Goal: Obtain resource: Download file/media

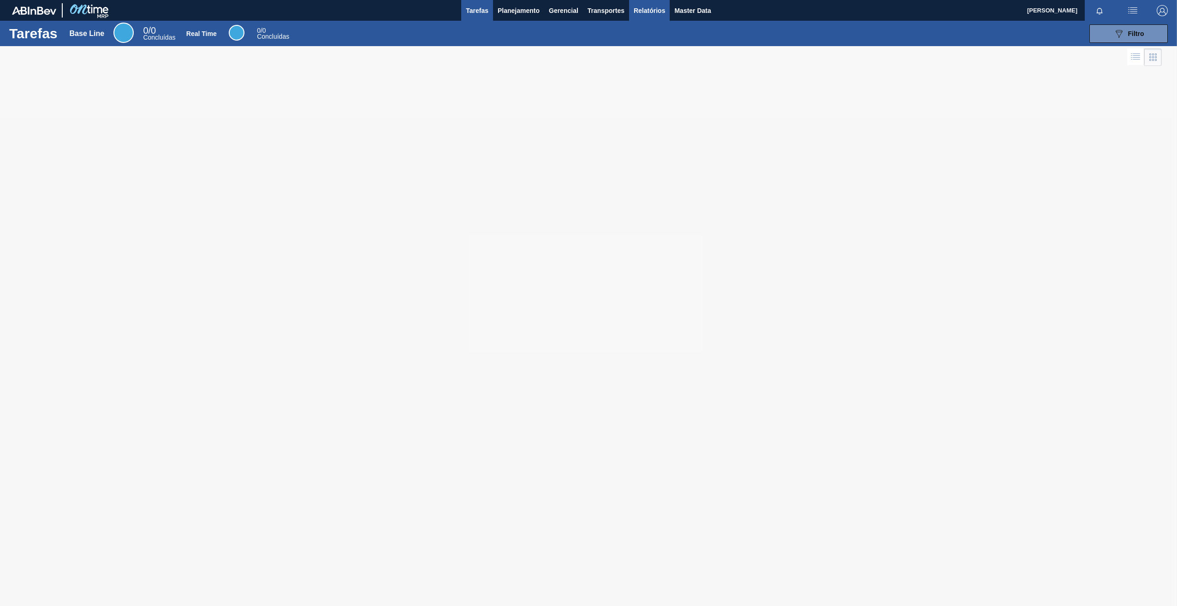
click at [642, 9] on span "Relatórios" at bounding box center [649, 10] width 31 height 11
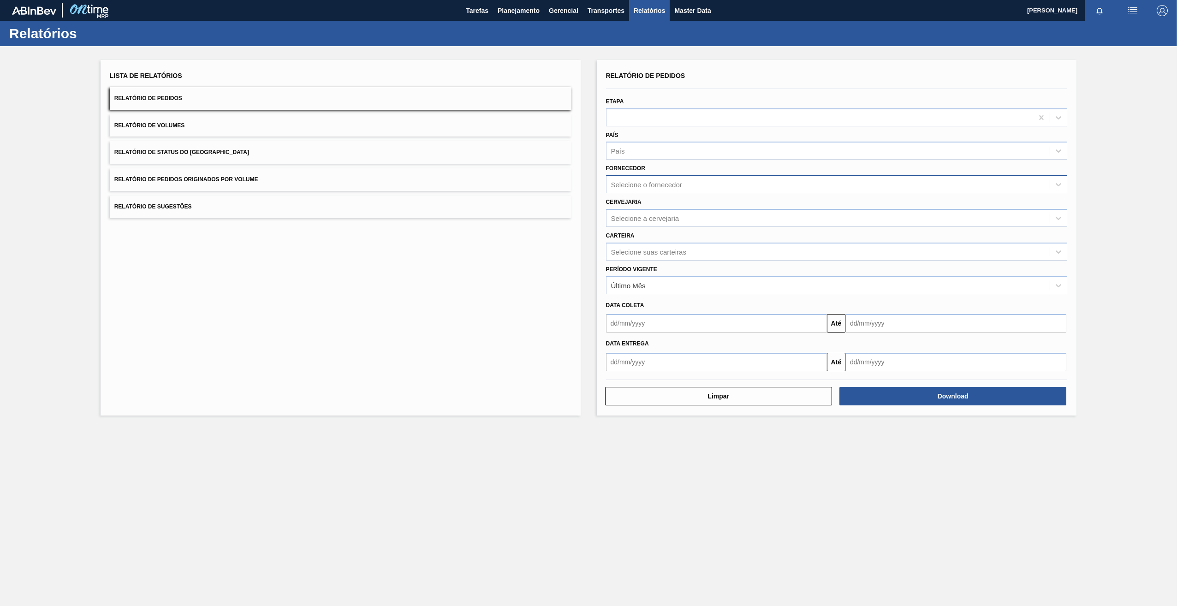
click at [671, 185] on div "Selecione o fornecedor" at bounding box center [646, 185] width 71 height 8
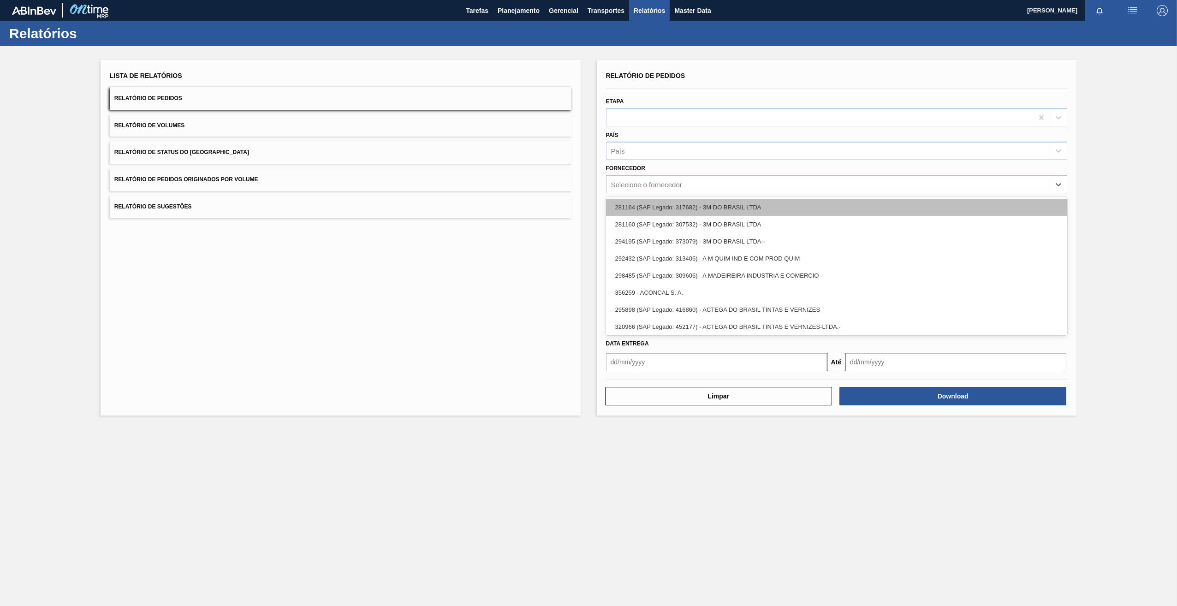
paste input "280467"
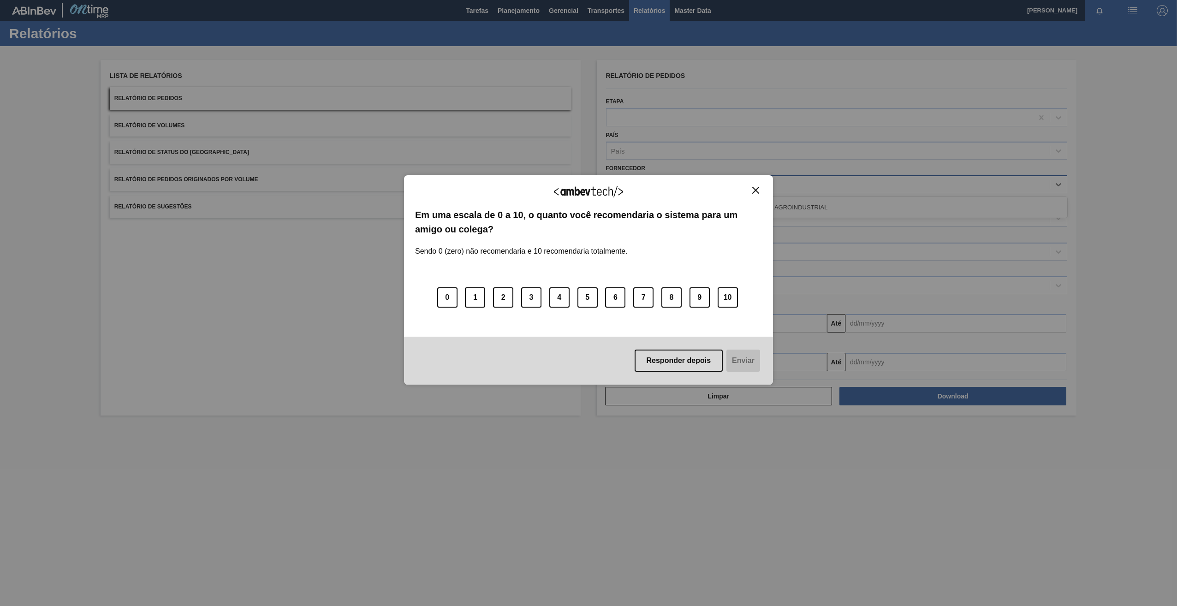
type input "280467"
click at [757, 189] on img "Close" at bounding box center [755, 190] width 7 height 7
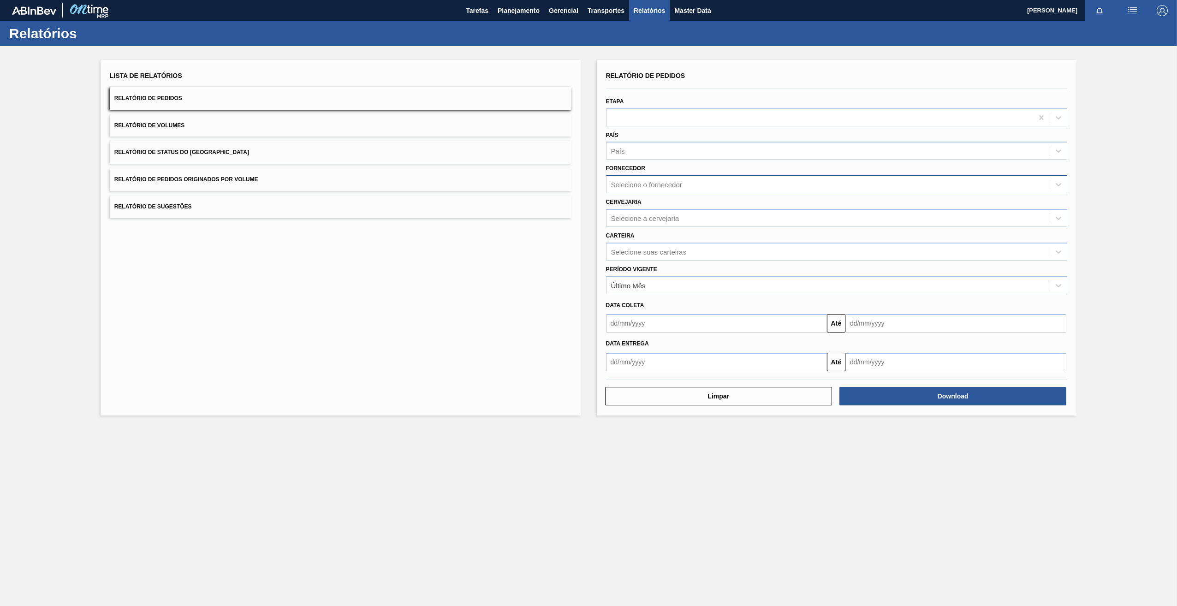
click at [632, 183] on div "Selecione o fornecedor" at bounding box center [646, 185] width 71 height 8
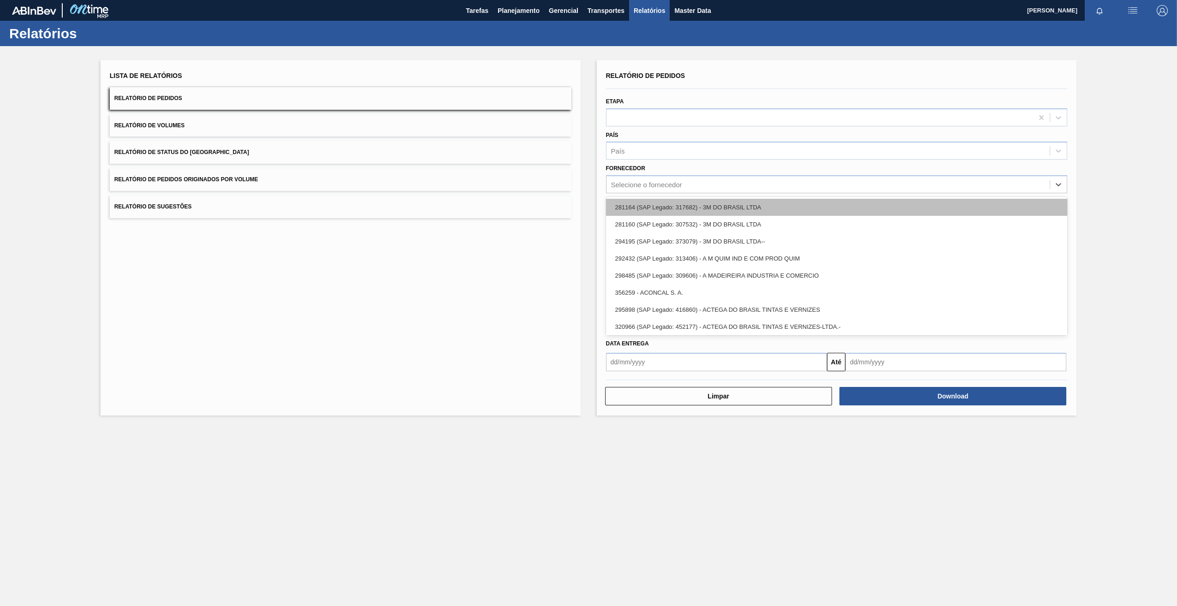
paste input "280467"
type input "280467"
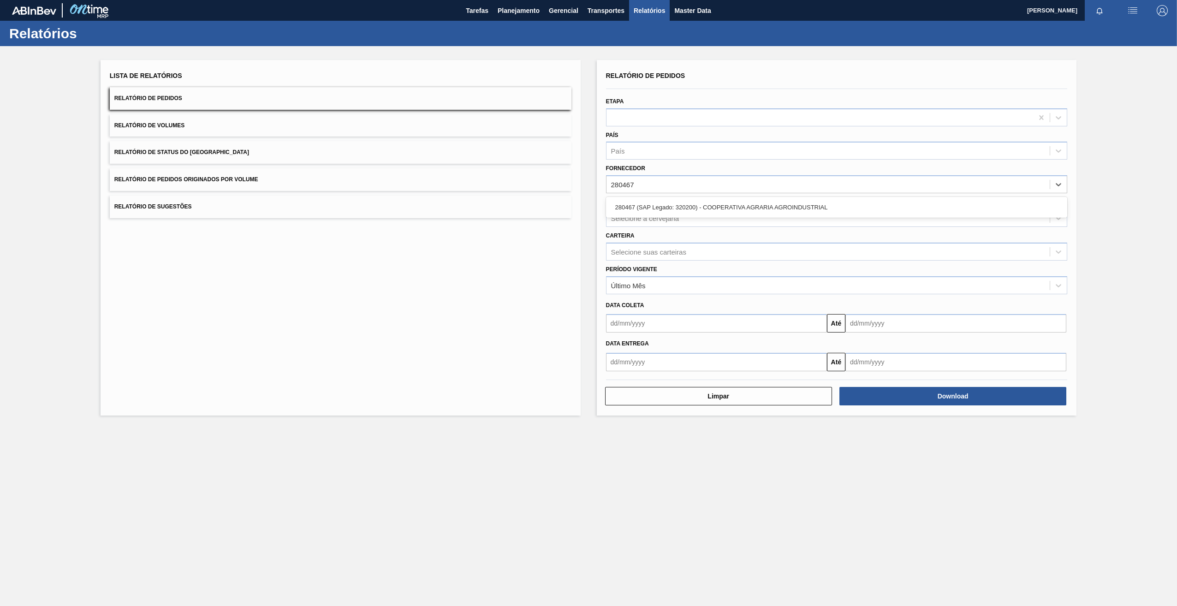
click at [647, 208] on div "280467 (SAP Legado: 320200) - COOPERATIVA AGRARIA AGROINDUSTRIAL" at bounding box center [837, 207] width 462 height 17
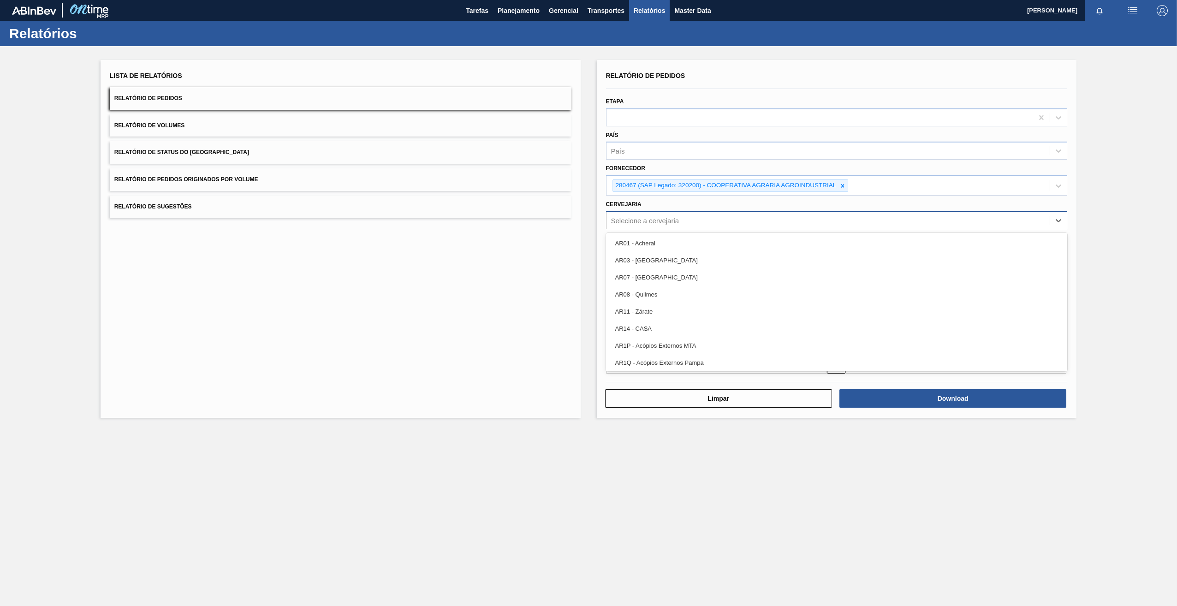
click at [635, 217] on div "Selecione a cervejaria" at bounding box center [645, 220] width 68 height 8
type input "13"
click at [656, 247] on div "BR13 - Piraí" at bounding box center [837, 243] width 462 height 17
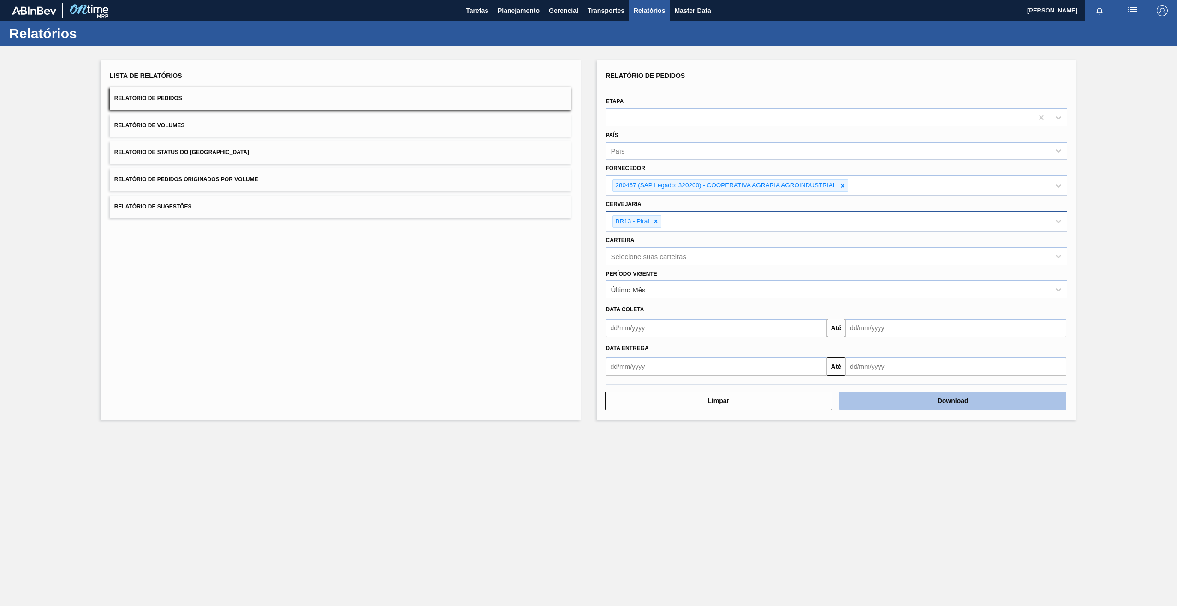
click at [907, 395] on button "Download" at bounding box center [952, 401] width 227 height 18
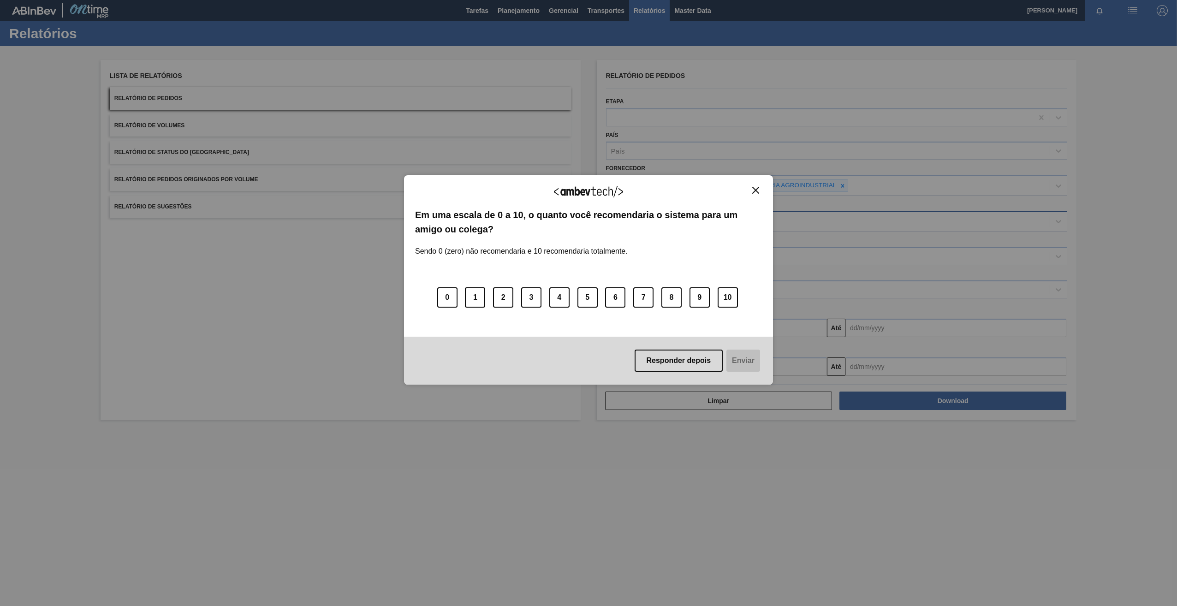
click at [755, 188] on img "Close" at bounding box center [755, 190] width 7 height 7
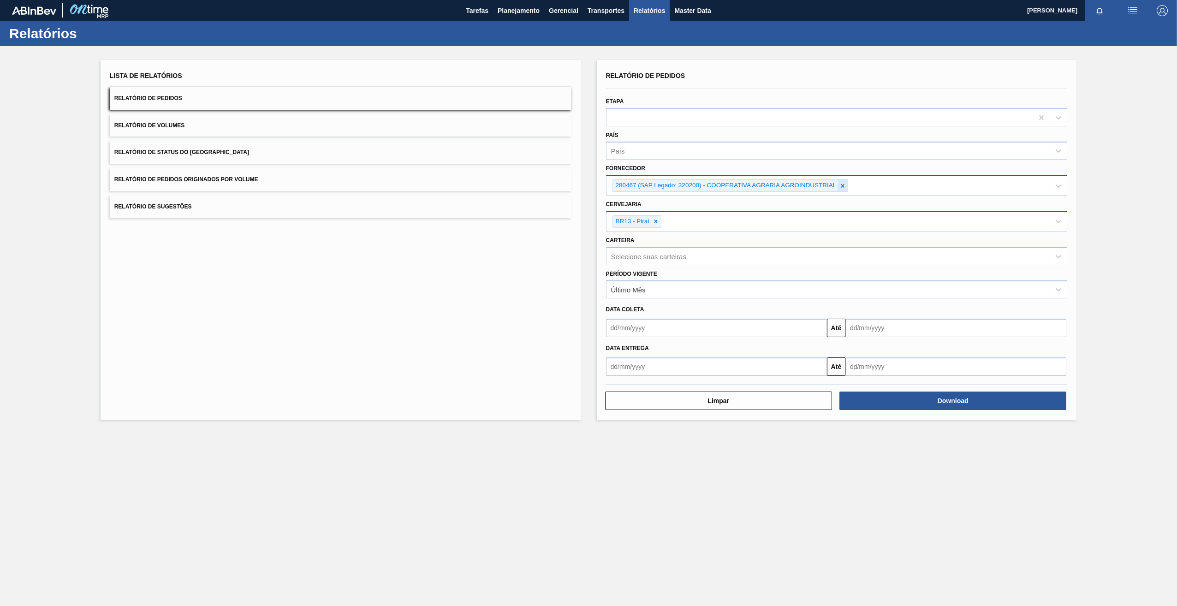
click at [843, 186] on icon at bounding box center [842, 185] width 3 height 3
paste input "279725"
type input "279725"
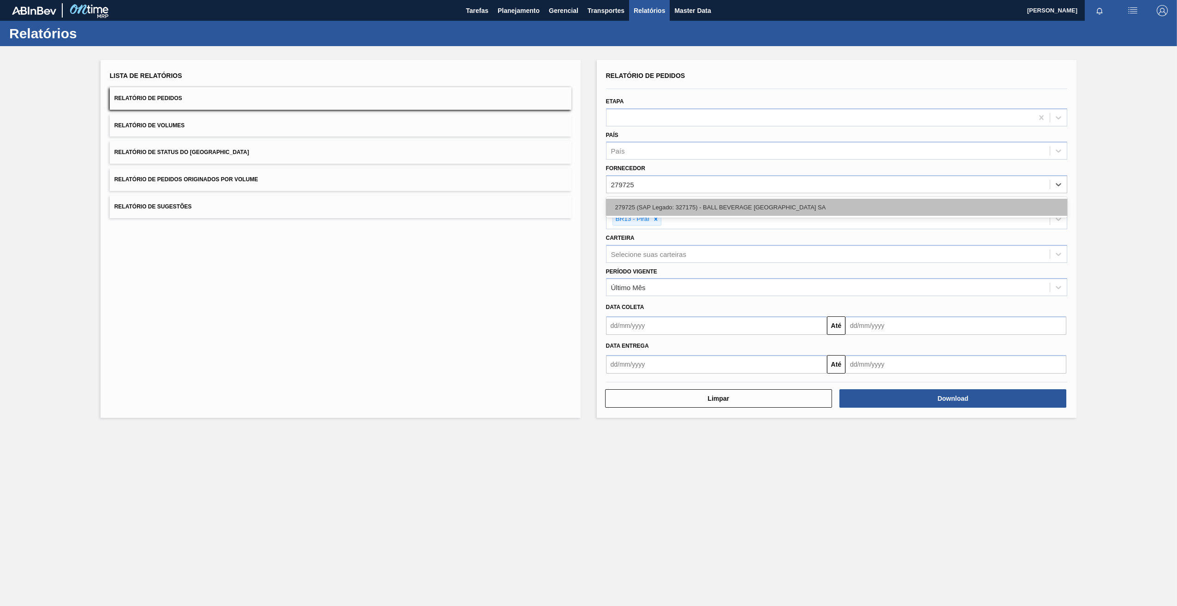
click at [648, 202] on div "279725 (SAP Legado: 327175) - BALL BEVERAGE [GEOGRAPHIC_DATA] SA" at bounding box center [837, 207] width 462 height 17
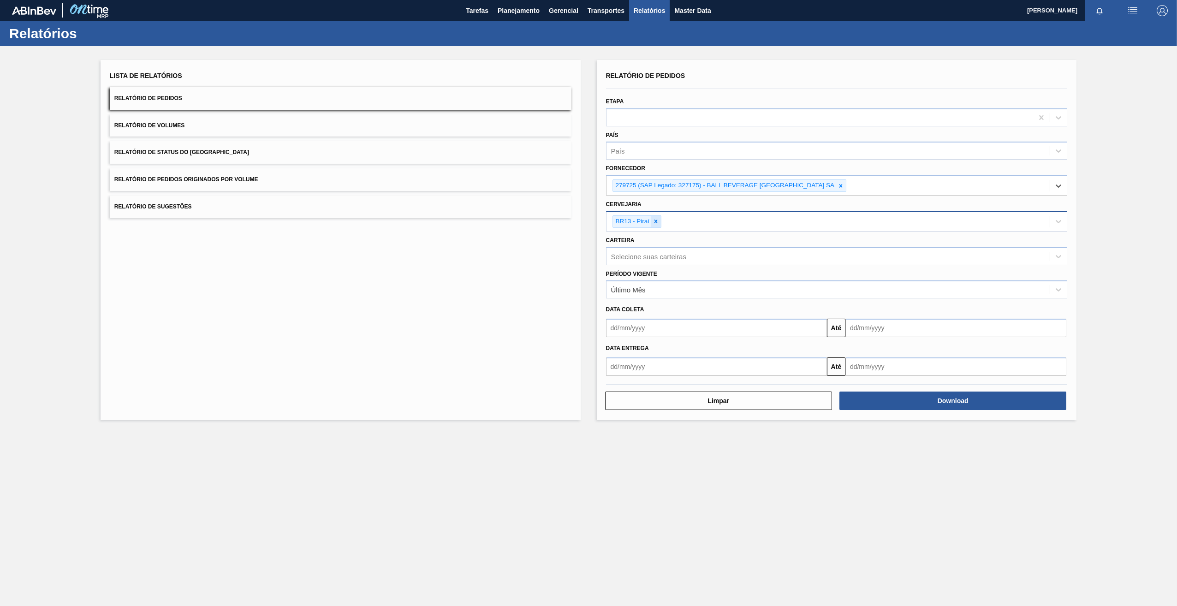
click at [656, 222] on icon at bounding box center [655, 221] width 3 height 3
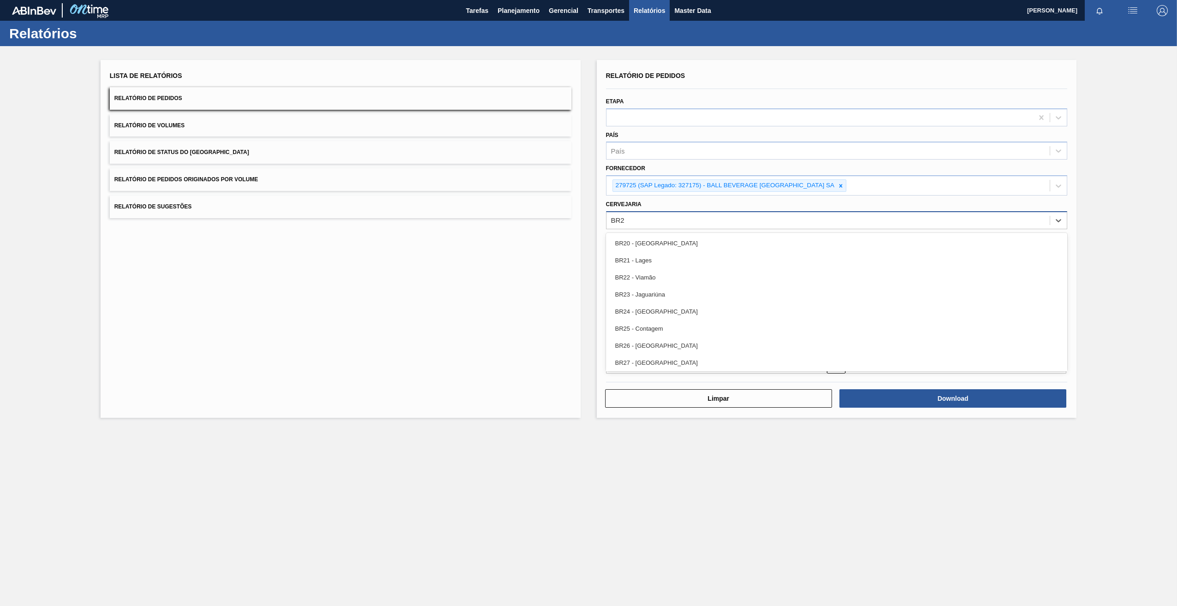
type input "BR27"
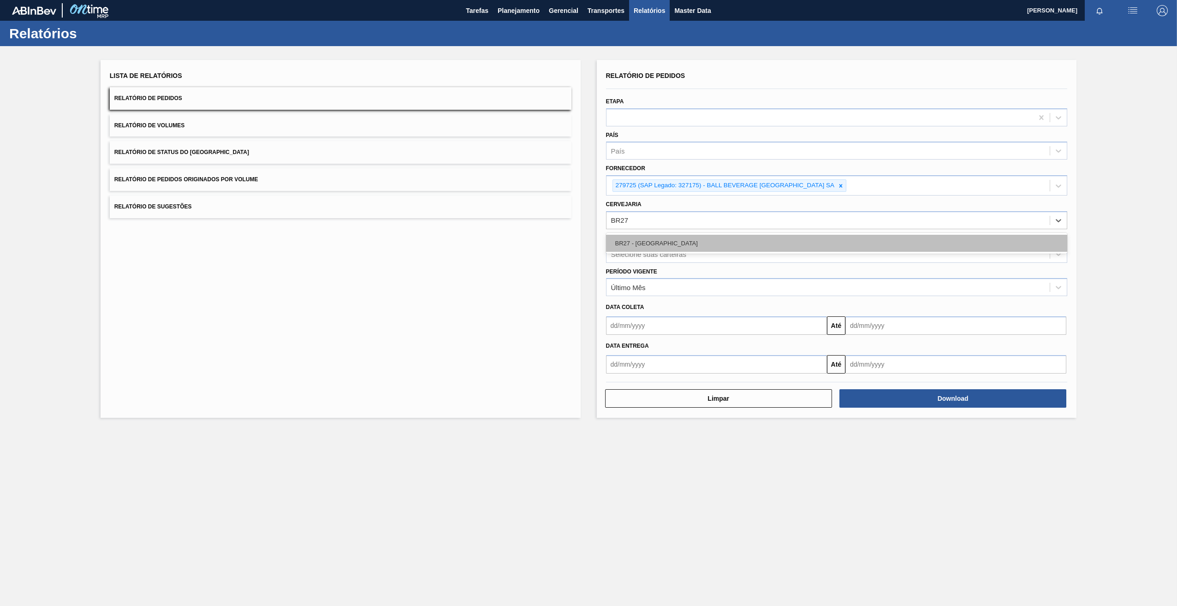
click at [685, 245] on div "BR27 - [GEOGRAPHIC_DATA]" at bounding box center [837, 243] width 462 height 17
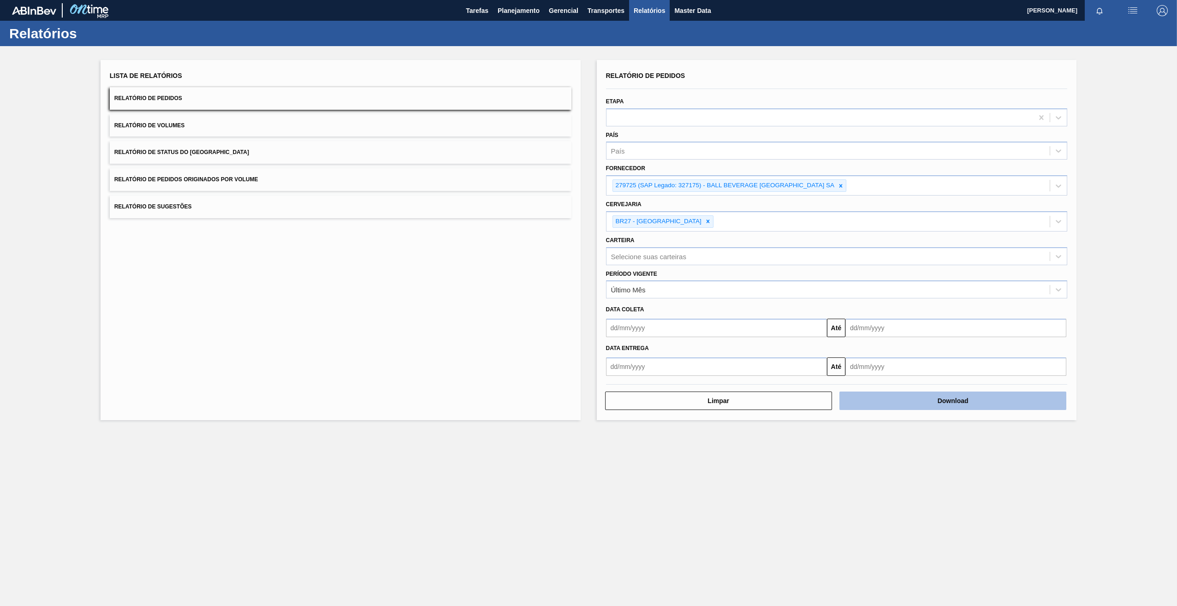
click at [957, 403] on button "Download" at bounding box center [952, 401] width 227 height 18
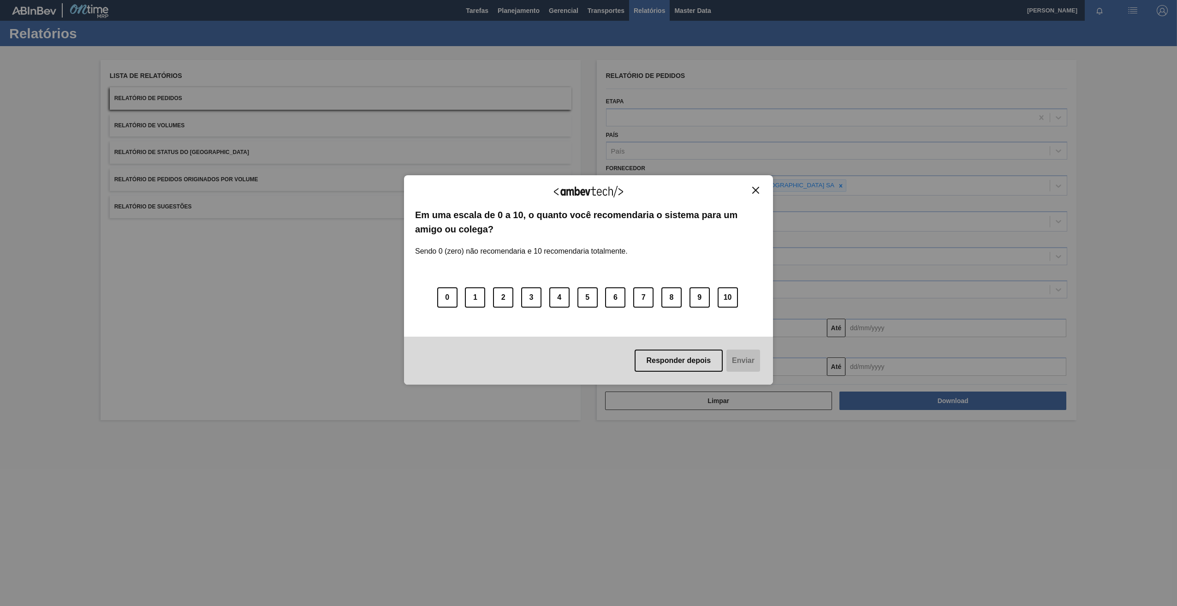
click at [757, 187] on img "Close" at bounding box center [755, 190] width 7 height 7
click at [757, 186] on div "Agradecemos seu feedback! Em uma escala de 0 a 10, o quanto você recomendaria o…" at bounding box center [588, 279] width 369 height 209
click at [756, 194] on button "Close" at bounding box center [755, 190] width 12 height 8
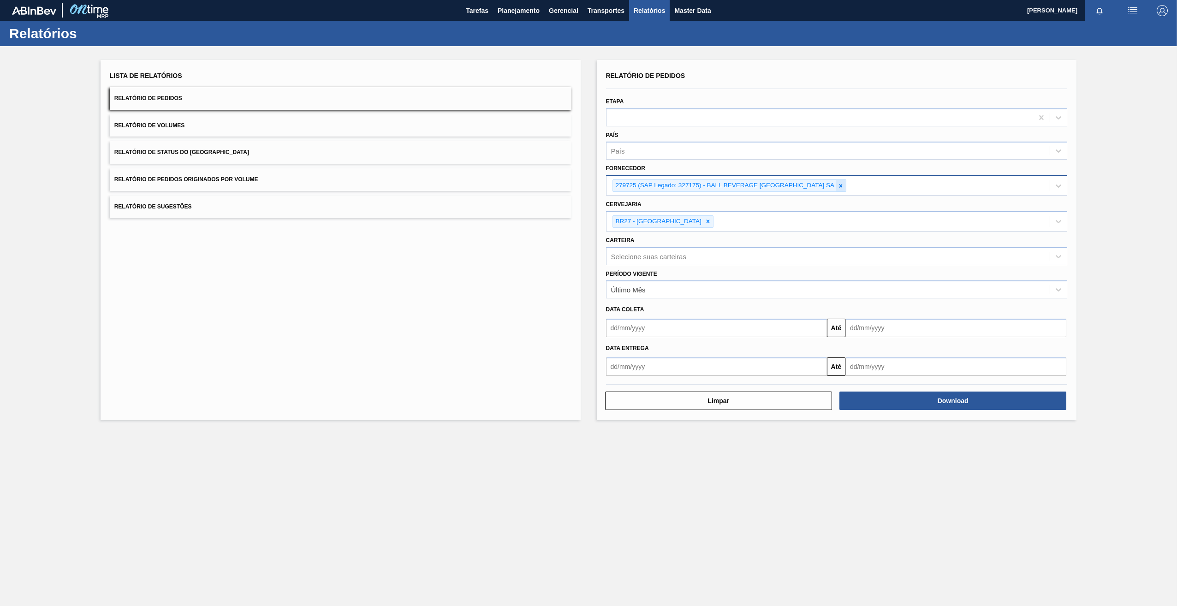
click at [843, 186] on icon at bounding box center [840, 185] width 3 height 3
paste input "290167"
type input "290167"
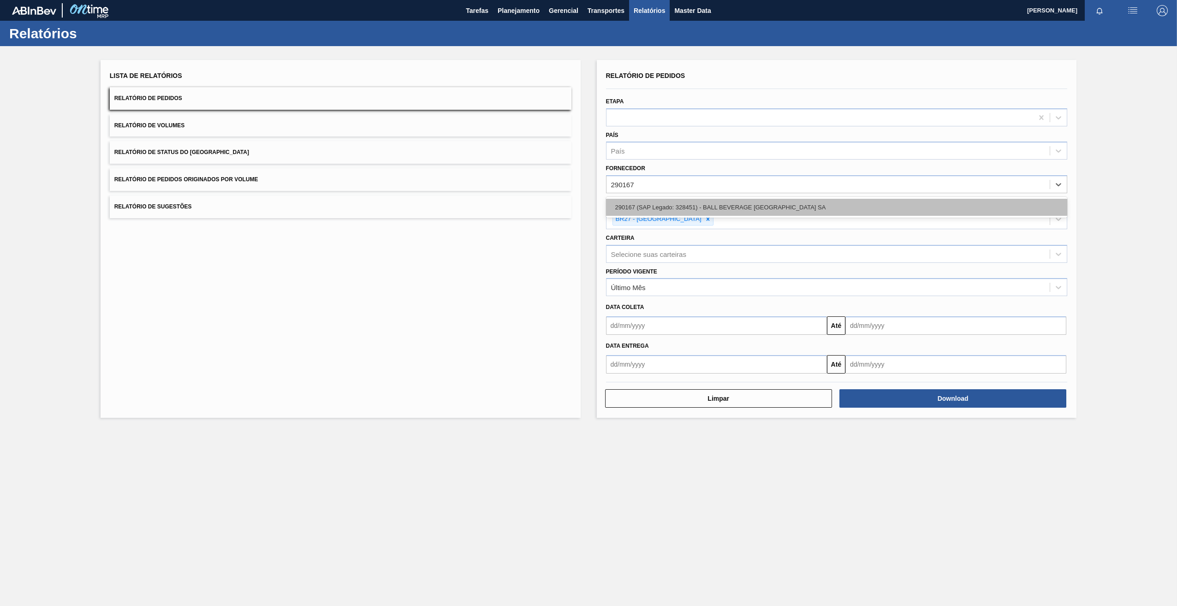
click at [676, 210] on div "290167 (SAP Legado: 328451) - BALL BEVERAGE [GEOGRAPHIC_DATA] SA" at bounding box center [837, 207] width 462 height 17
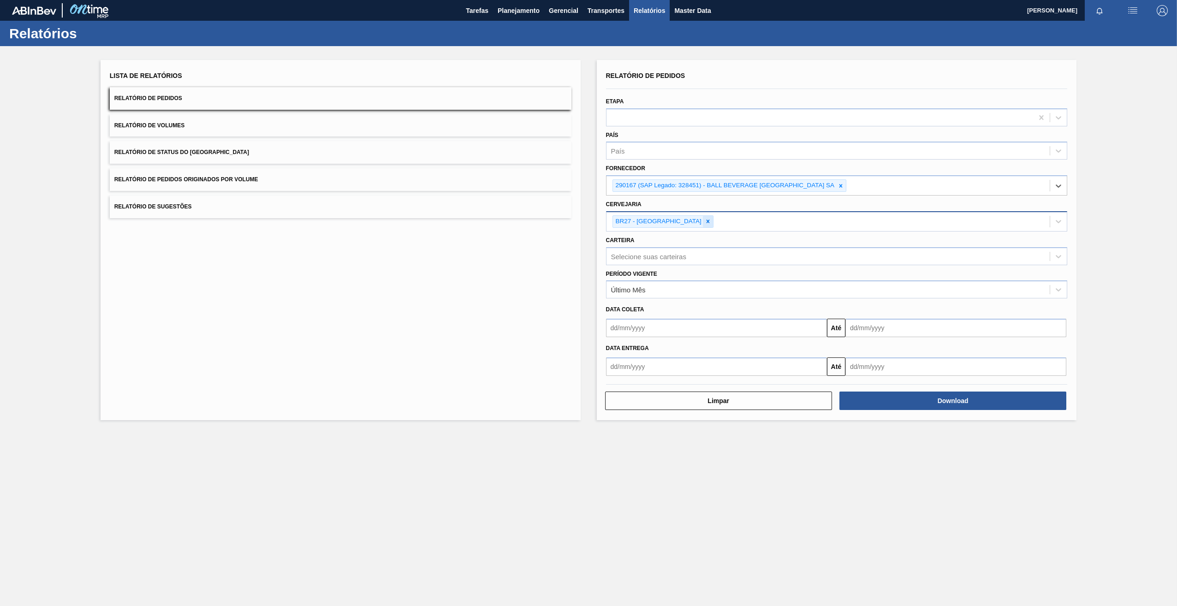
click at [706, 222] on icon at bounding box center [707, 221] width 3 height 3
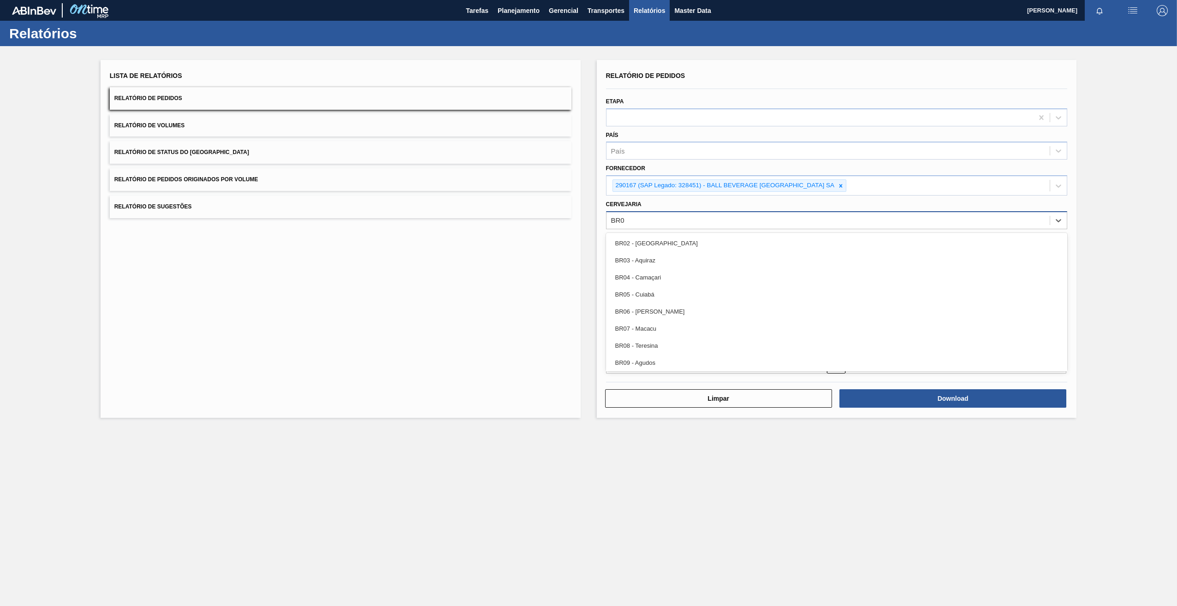
type input "BR05"
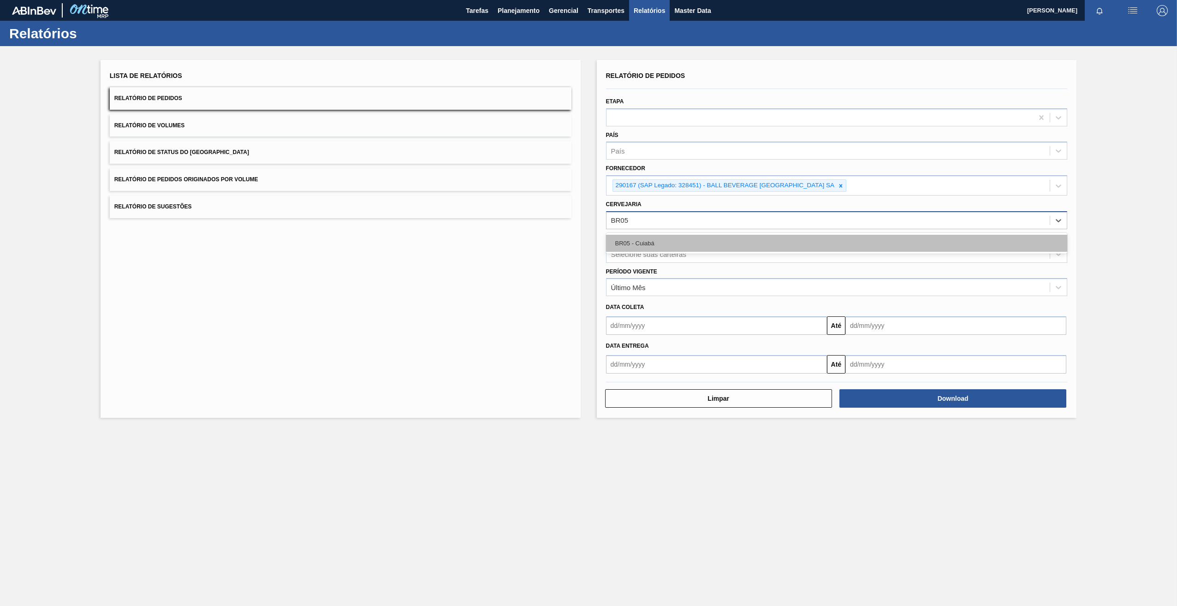
click at [652, 238] on div "BR05 - Cuiabá" at bounding box center [837, 243] width 462 height 17
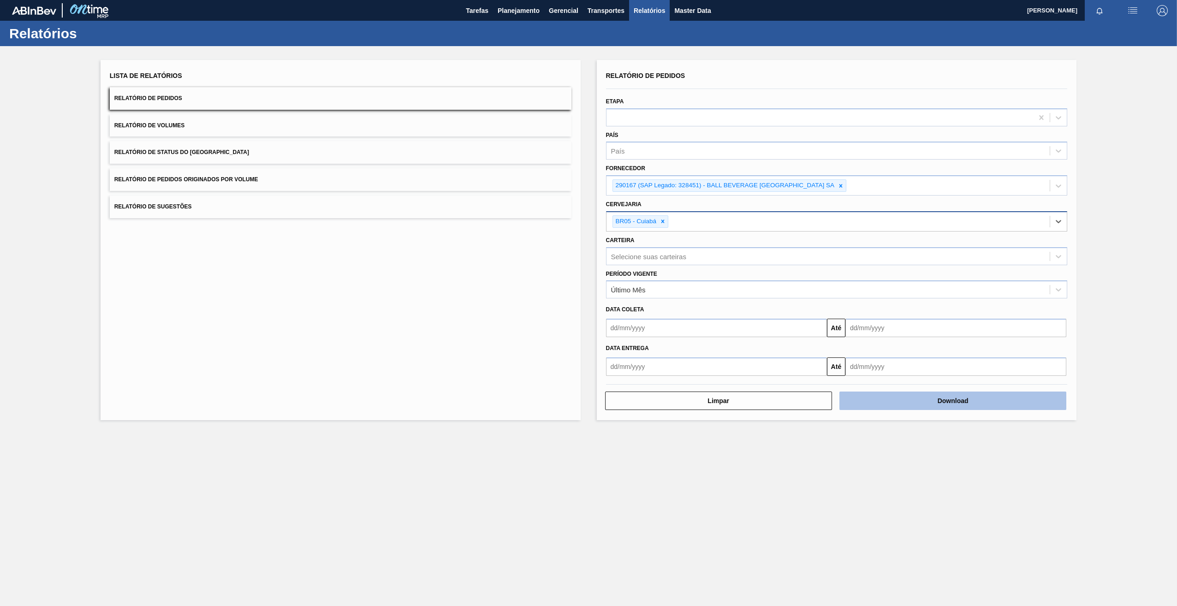
click at [891, 405] on button "Download" at bounding box center [952, 401] width 227 height 18
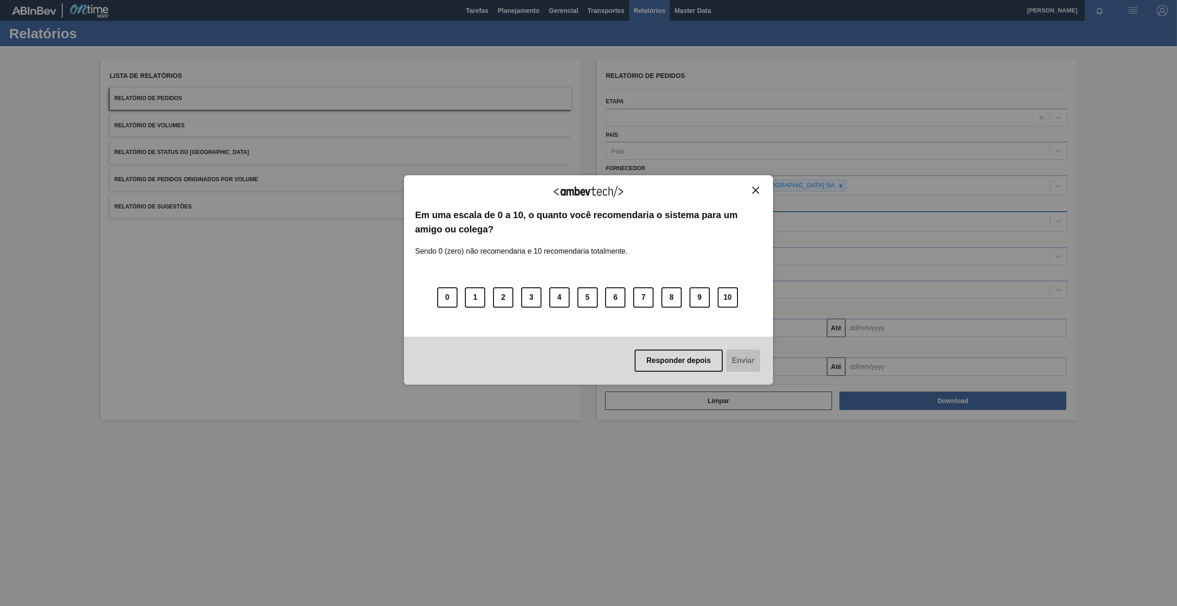
click at [757, 186] on div "Agradecemos seu feedback! Em uma escala de 0 a 10, o quanto você recomendaria o…" at bounding box center [588, 279] width 369 height 209
click at [750, 194] on button "Close" at bounding box center [755, 190] width 12 height 8
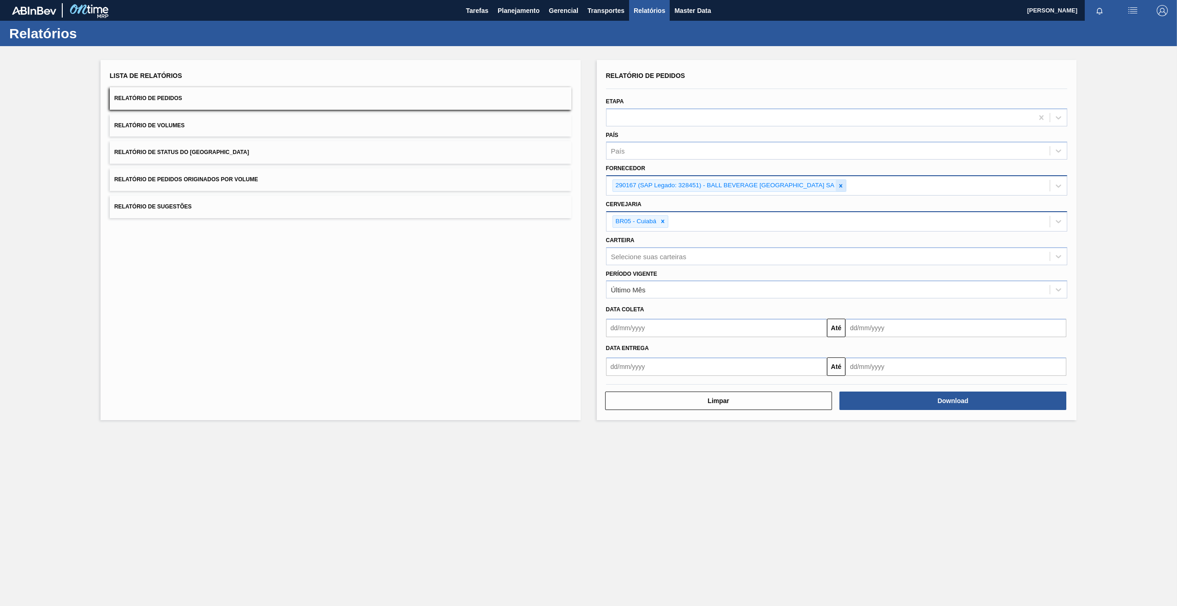
click at [841, 189] on icon at bounding box center [840, 186] width 6 height 6
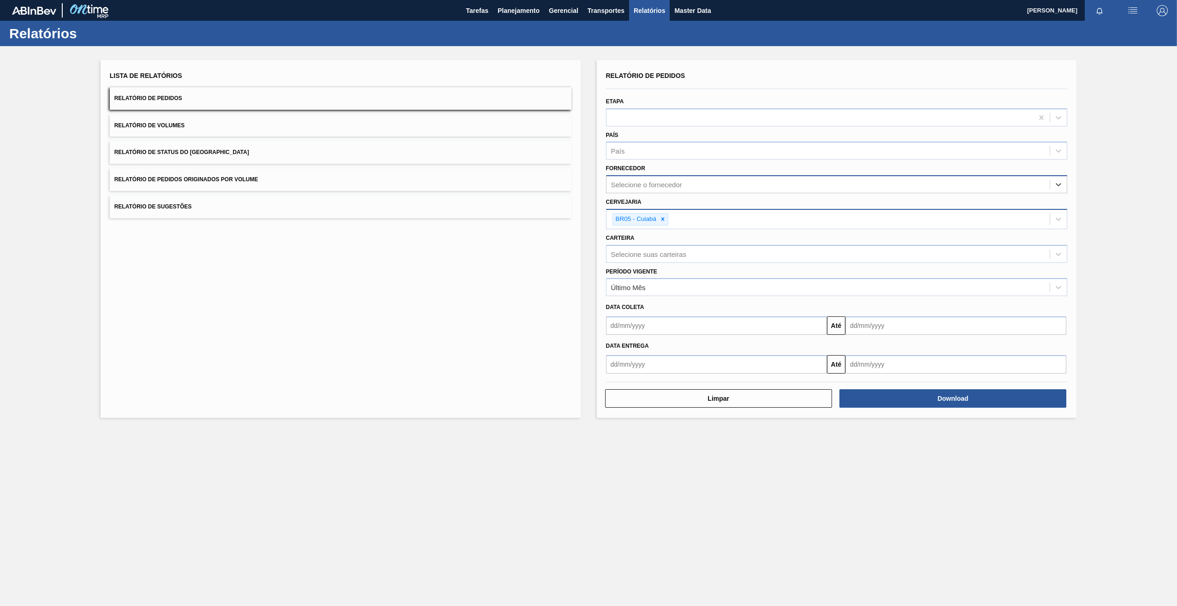
paste input "290167"
type input "290167"
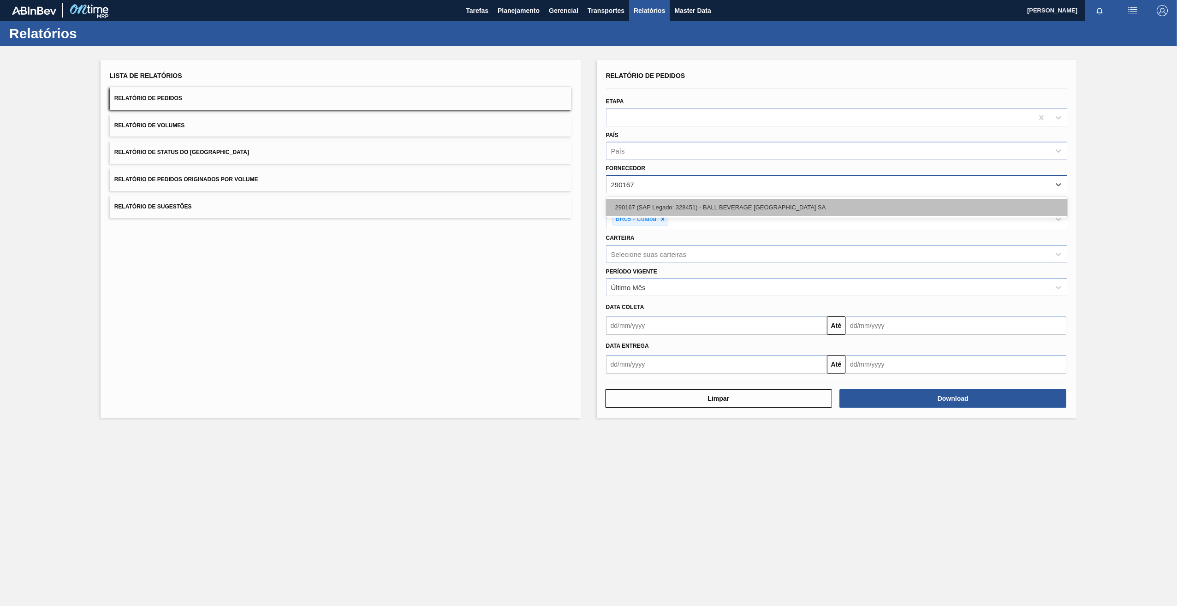
click at [698, 207] on div "290167 (SAP Legado: 328451) - BALL BEVERAGE [GEOGRAPHIC_DATA] SA" at bounding box center [837, 207] width 462 height 17
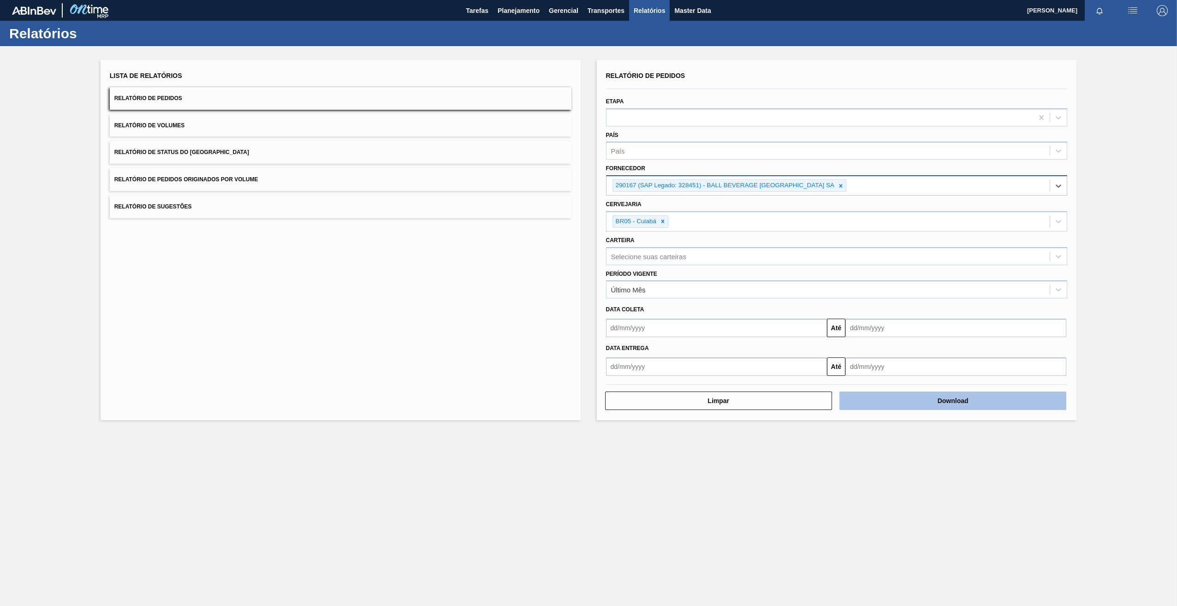
click at [955, 401] on button "Download" at bounding box center [952, 401] width 227 height 18
click at [841, 185] on icon at bounding box center [840, 186] width 6 height 6
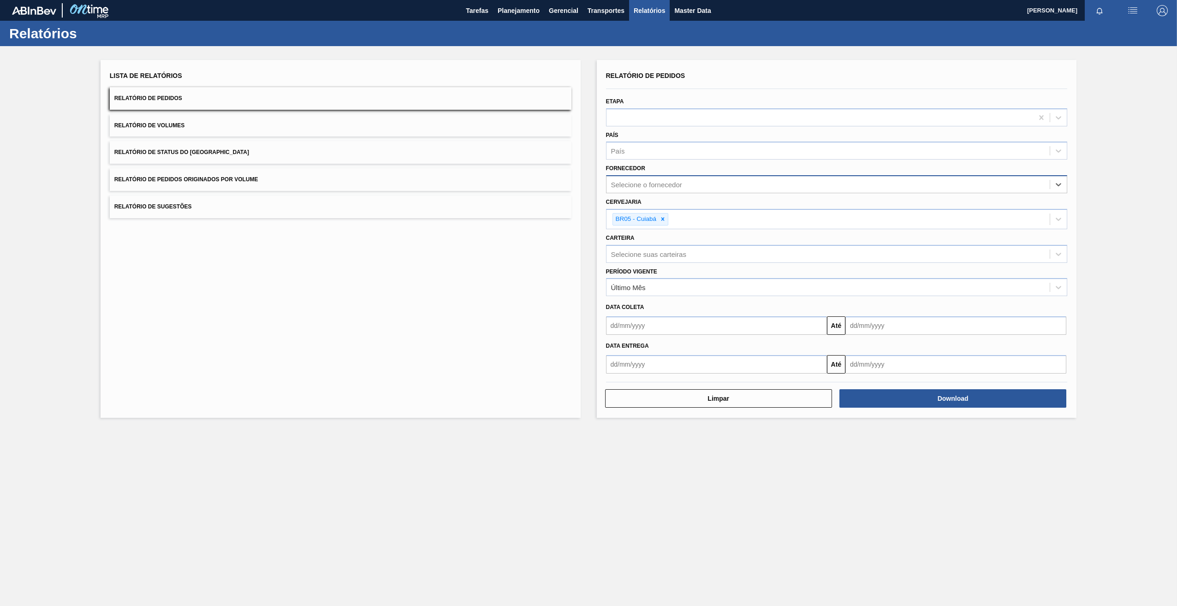
paste input "293602"
type input "293602"
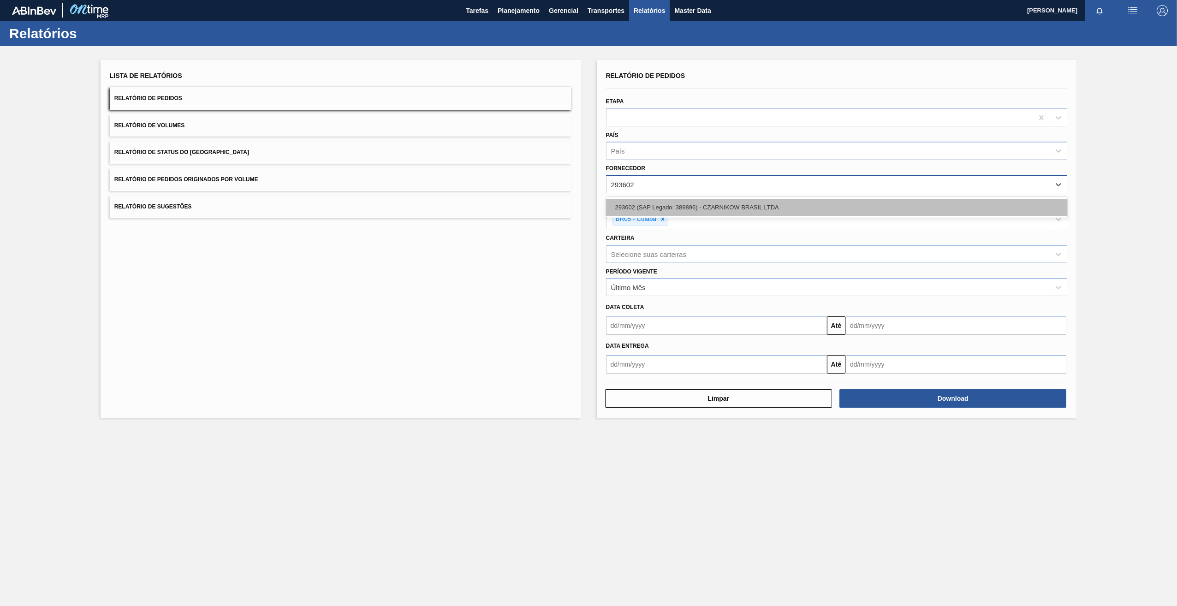
click at [656, 200] on div "293602 (SAP Legado: 389896) - CZARNIKOW BRASIL LTDA" at bounding box center [837, 207] width 462 height 17
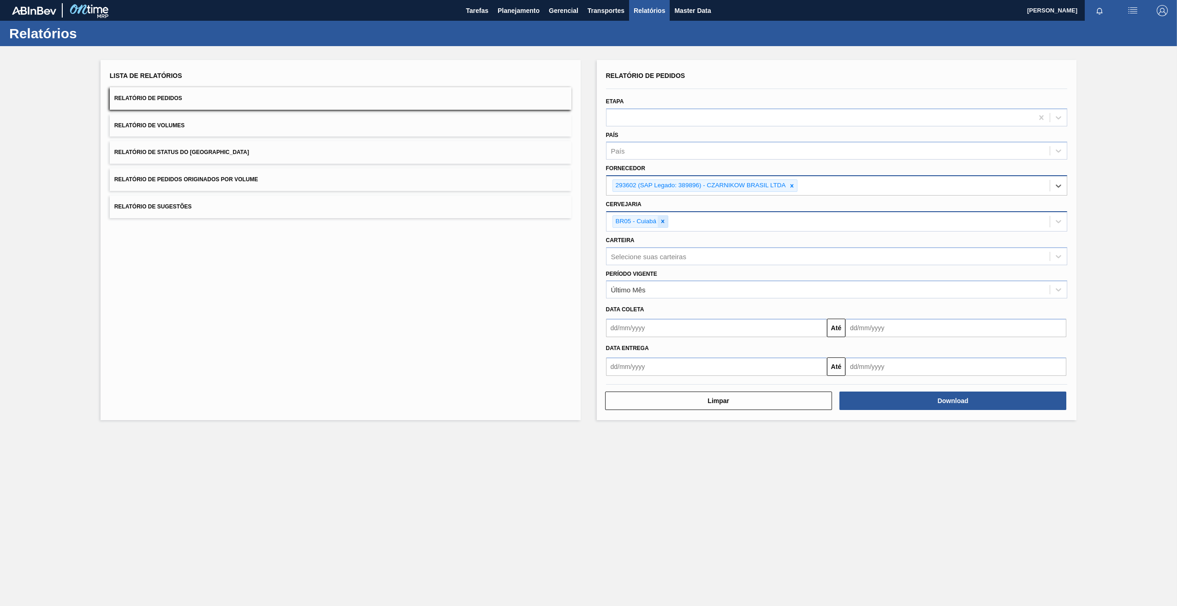
click at [664, 222] on icon at bounding box center [662, 221] width 6 height 6
click at [640, 224] on div "Selecione a cervejaria" at bounding box center [645, 220] width 68 height 8
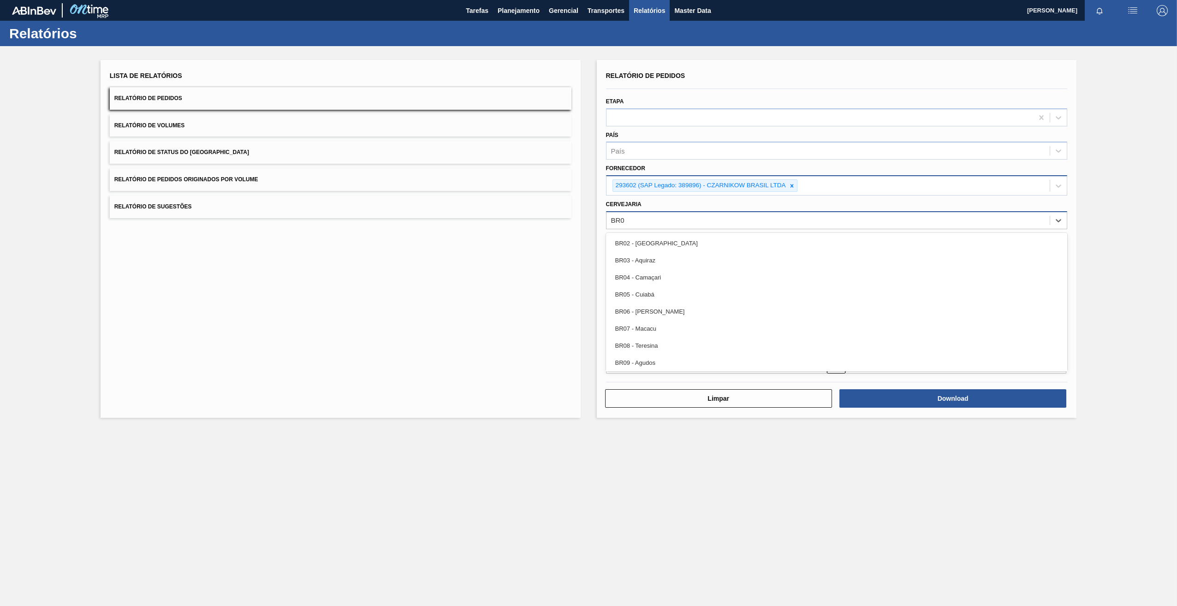
type input "BR05"
click at [654, 237] on div "BR05 - Cuiabá" at bounding box center [837, 243] width 462 height 17
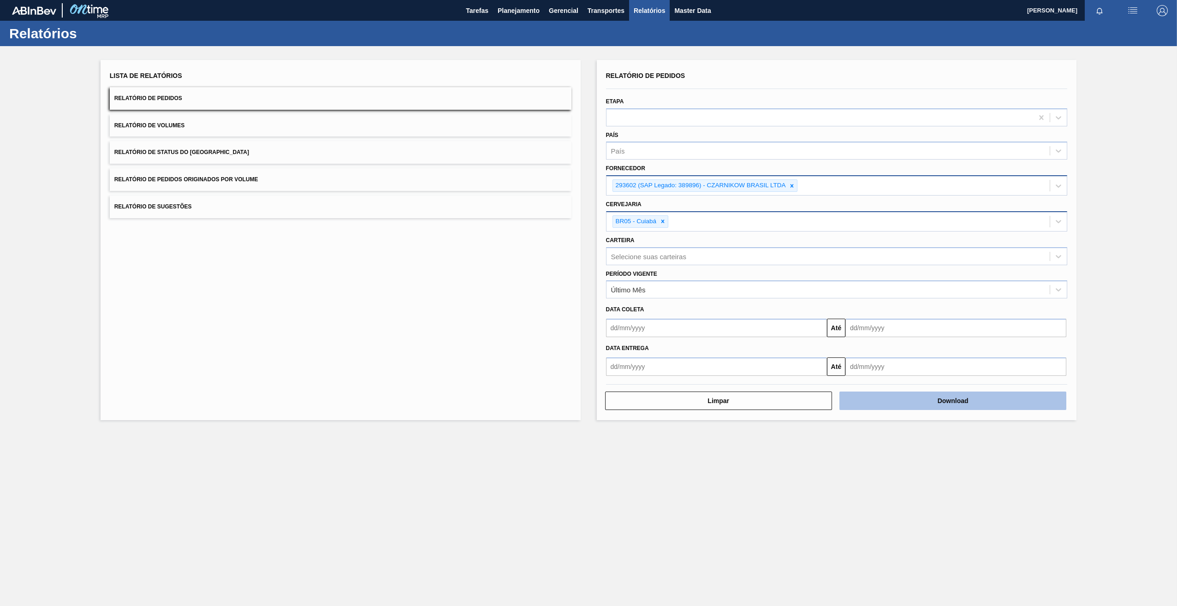
click at [894, 404] on button "Download" at bounding box center [952, 401] width 227 height 18
